Goal: Use online tool/utility: Utilize a website feature to perform a specific function

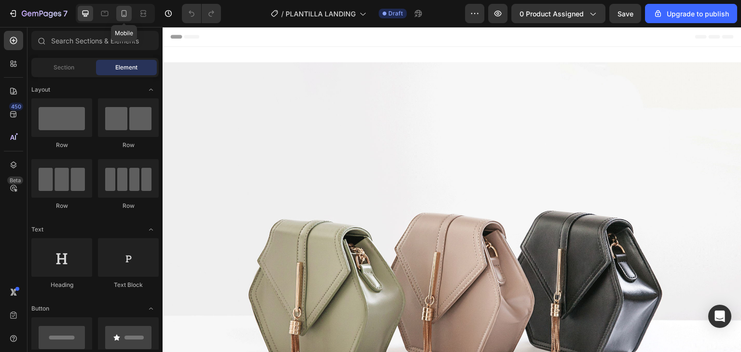
click at [122, 17] on icon at bounding box center [124, 14] width 10 height 10
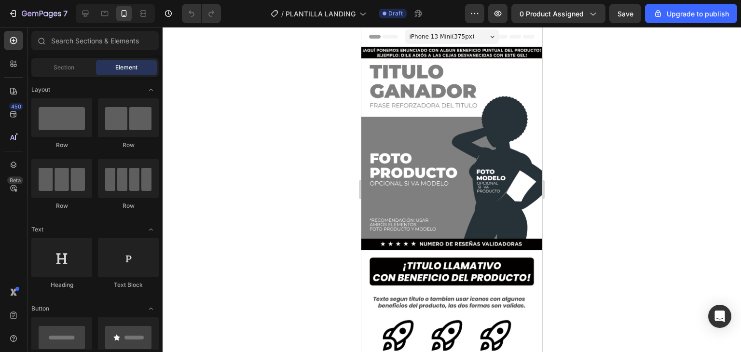
click at [453, 35] on span "iPhone 13 Mini ( 375 px)" at bounding box center [441, 37] width 65 height 10
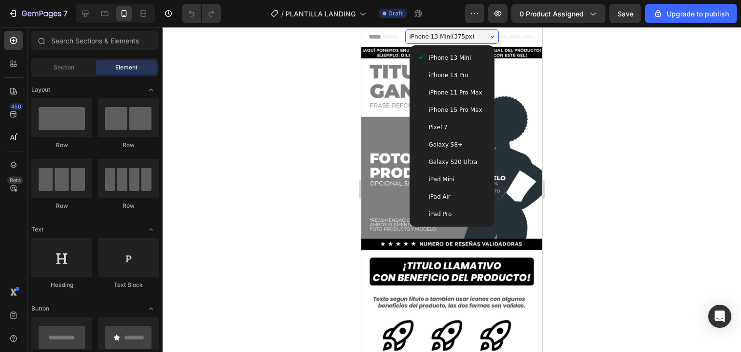
click at [453, 35] on span "iPhone 13 Mini ( 375 px)" at bounding box center [441, 37] width 65 height 10
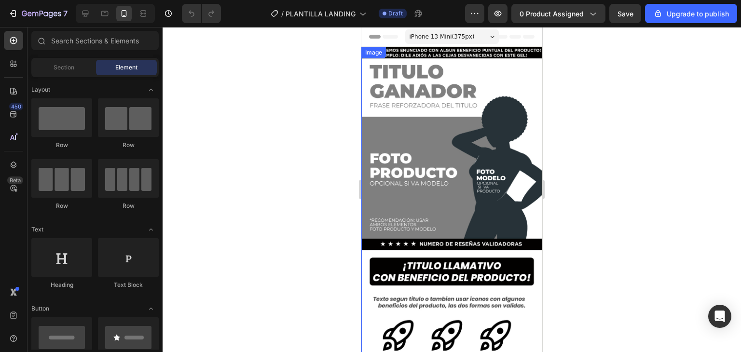
click at [471, 54] on img at bounding box center [451, 208] width 181 height 322
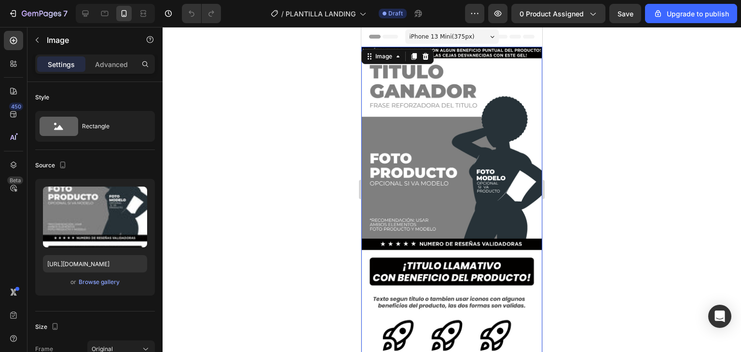
click at [471, 54] on img at bounding box center [451, 208] width 181 height 322
click at [389, 52] on div "Image" at bounding box center [383, 56] width 21 height 9
click at [432, 89] on img at bounding box center [451, 208] width 181 height 322
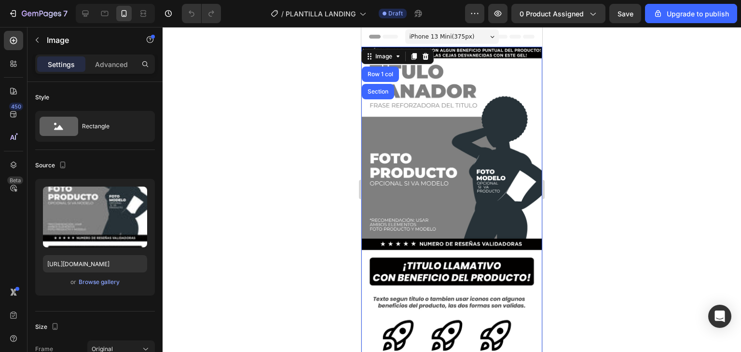
click at [605, 145] on div at bounding box center [451, 189] width 578 height 325
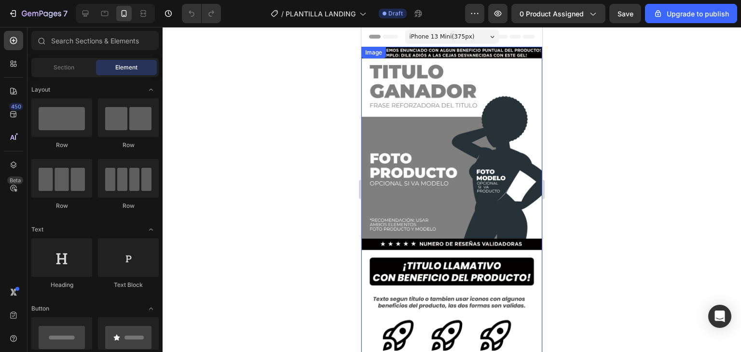
click at [496, 272] on img at bounding box center [451, 208] width 181 height 322
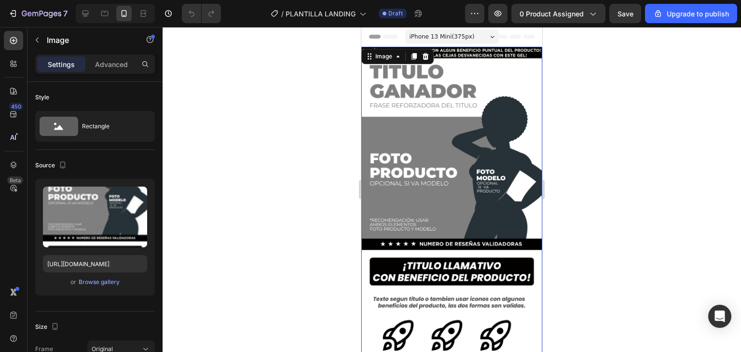
click at [496, 272] on img at bounding box center [451, 208] width 181 height 322
click at [472, 261] on img at bounding box center [451, 208] width 181 height 322
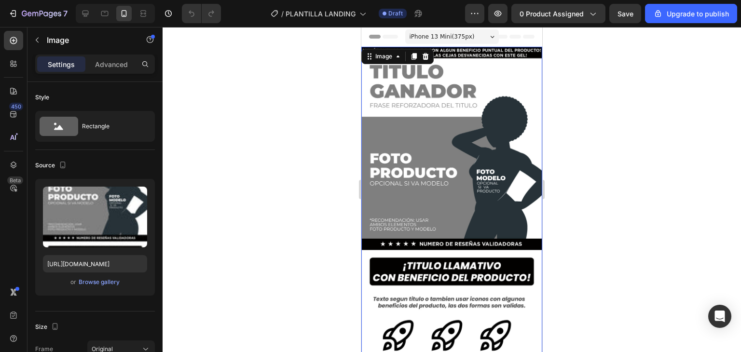
click at [472, 261] on img at bounding box center [451, 208] width 181 height 322
drag, startPoint x: 159, startPoint y: 193, endPoint x: 162, endPoint y: 108, distance: 85.4
click at [162, 108] on div at bounding box center [158, 230] width 7 height 297
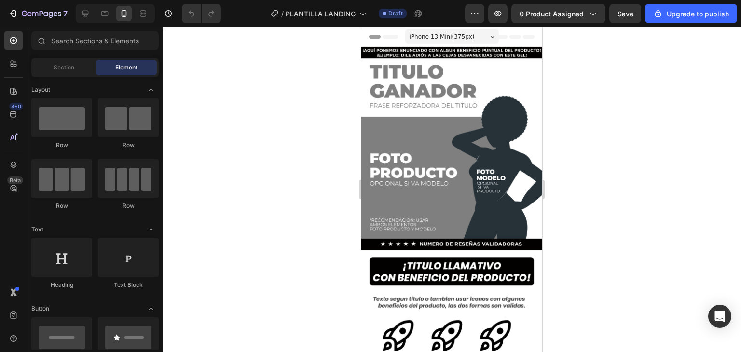
scroll to position [144, 0]
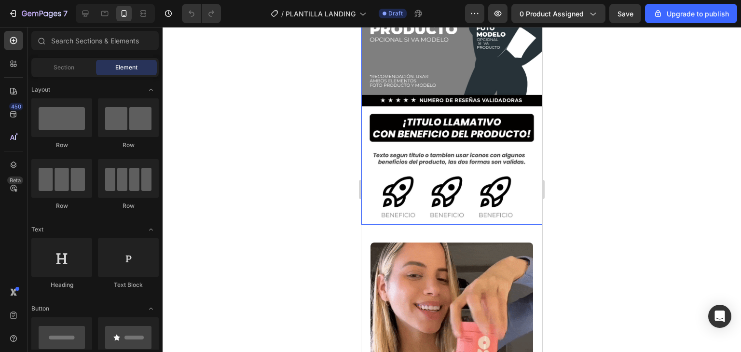
click at [506, 81] on img at bounding box center [451, 64] width 181 height 322
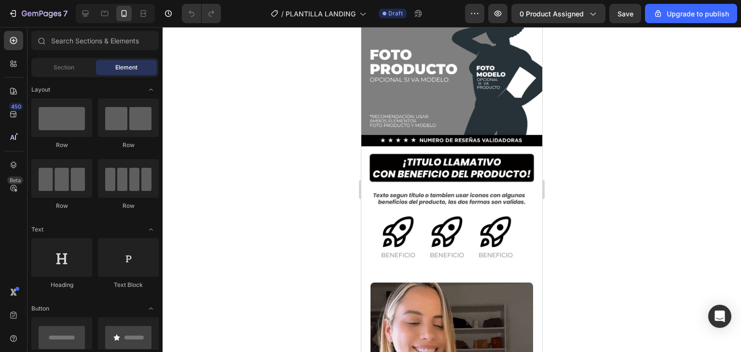
scroll to position [0, 0]
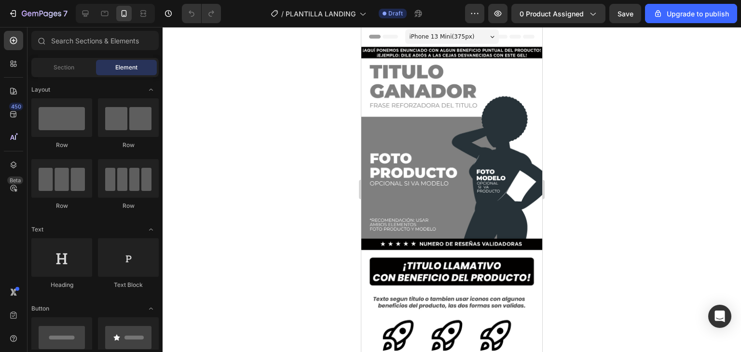
click at [478, 87] on img at bounding box center [451, 208] width 181 height 322
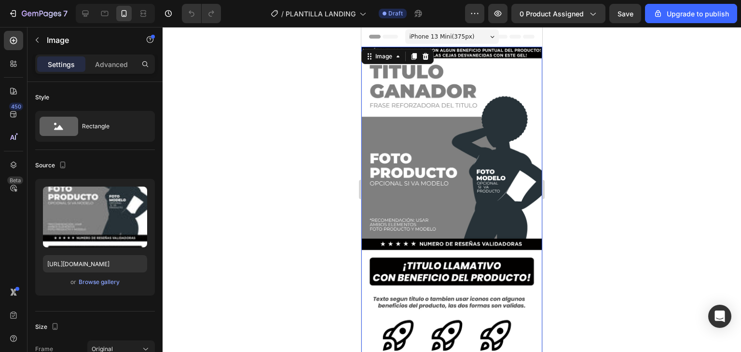
click at [552, 164] on div at bounding box center [451, 189] width 578 height 325
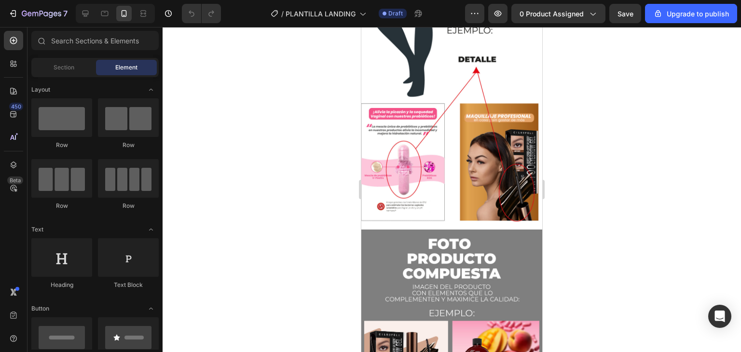
scroll to position [2472, 0]
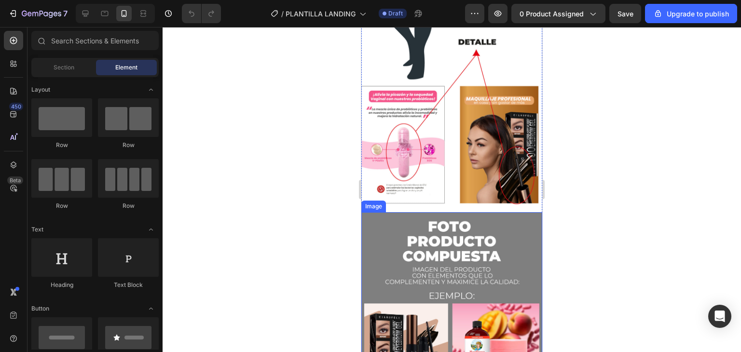
click at [517, 282] on img at bounding box center [451, 309] width 181 height 194
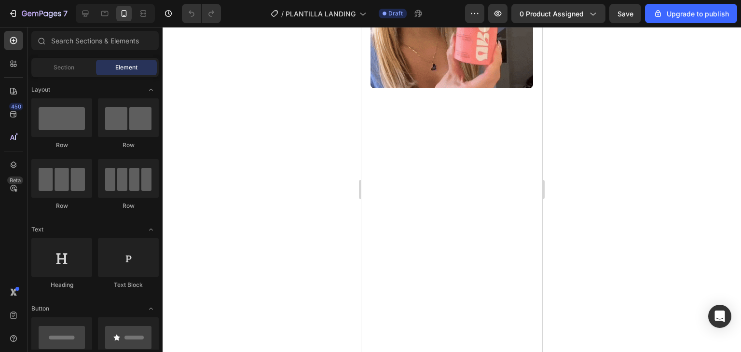
scroll to position [0, 0]
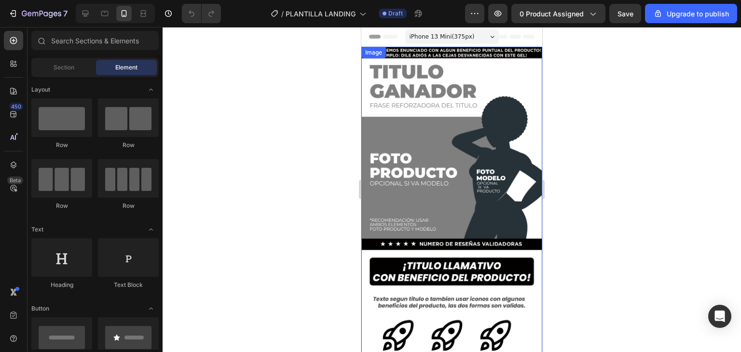
click at [484, 83] on img at bounding box center [451, 208] width 181 height 322
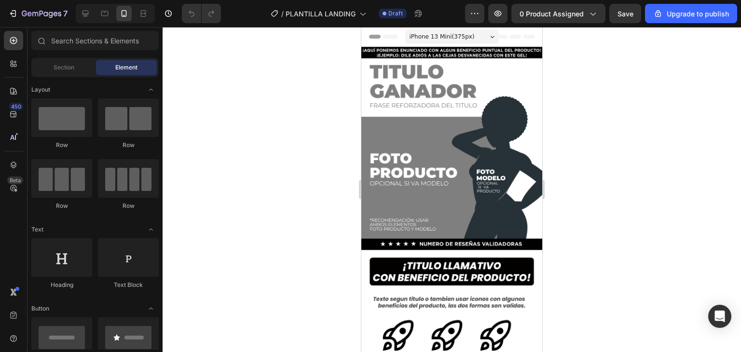
click at [596, 86] on div at bounding box center [451, 189] width 578 height 325
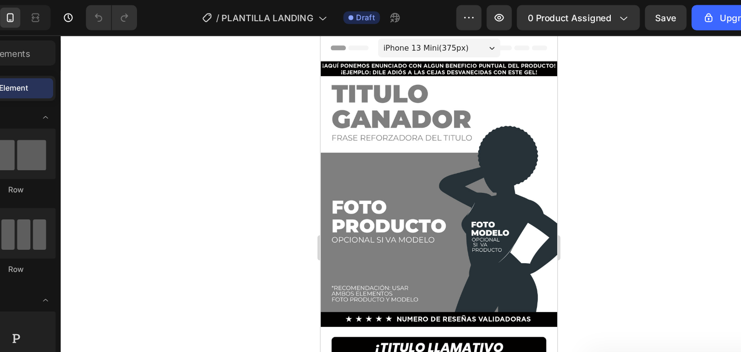
click at [593, 106] on div at bounding box center [451, 189] width 578 height 325
